Goal: Task Accomplishment & Management: Manage account settings

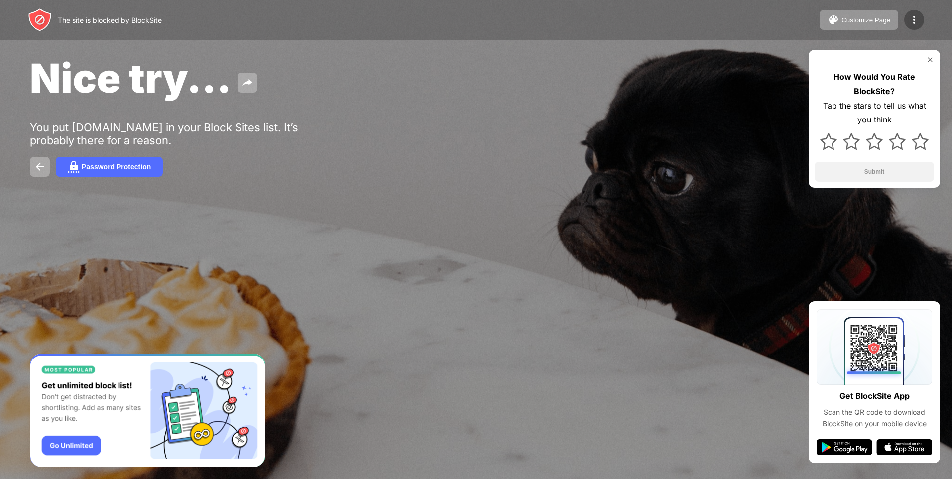
click at [919, 20] on img at bounding box center [914, 20] width 12 height 12
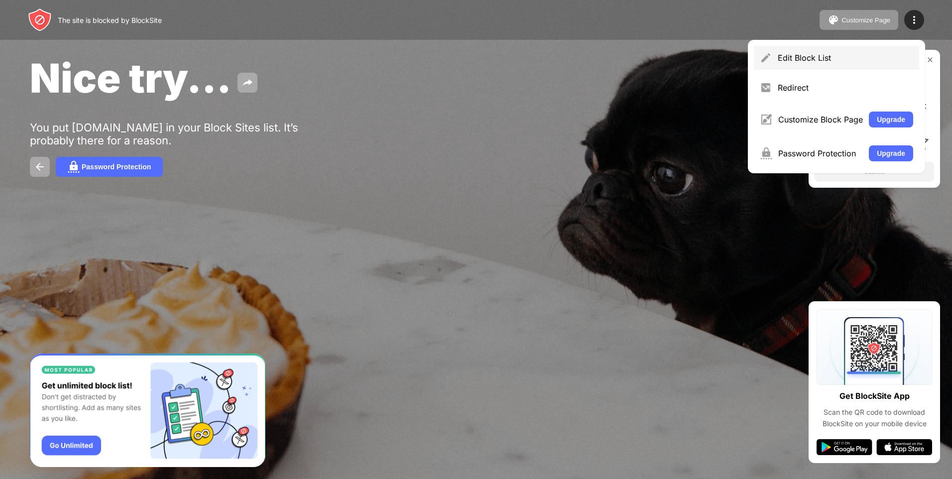
click at [825, 56] on div "Edit Block List" at bounding box center [844, 58] width 135 height 10
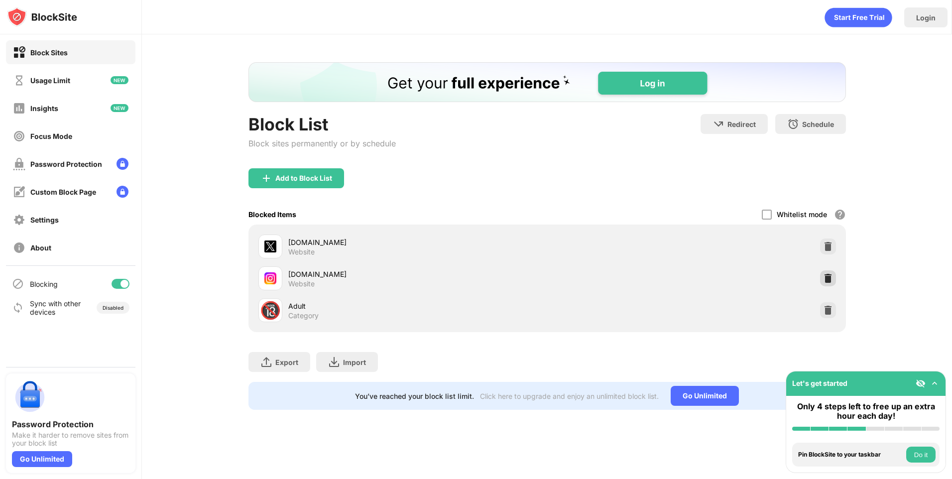
click at [824, 278] on img at bounding box center [828, 278] width 10 height 10
